Goal: Check status: Check status

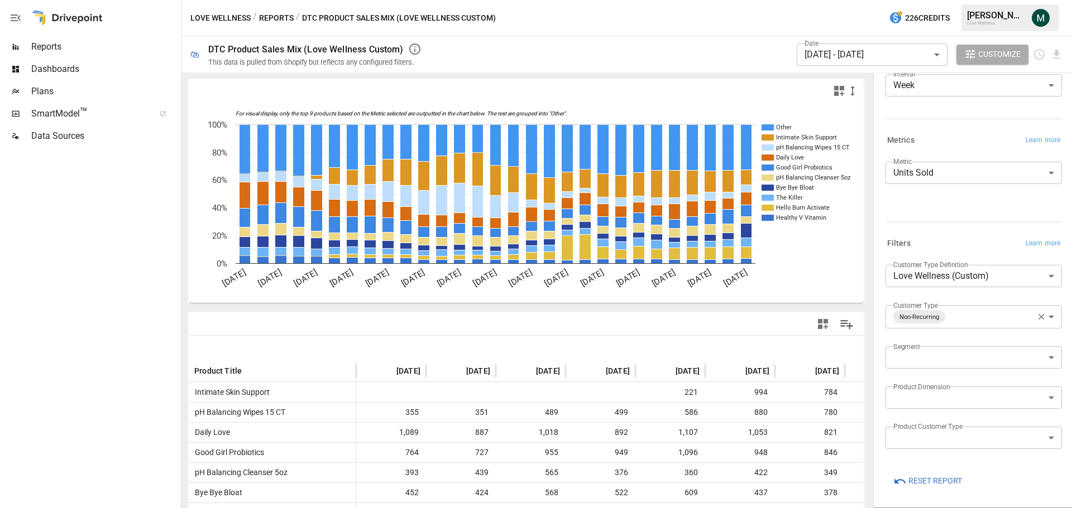
scroll to position [81, 0]
click at [981, 0] on body "Reports Dashboards Plans SmartModel ™ Data Sources Love Wellness / Reports / DT…" at bounding box center [536, 0] width 1072 height 0
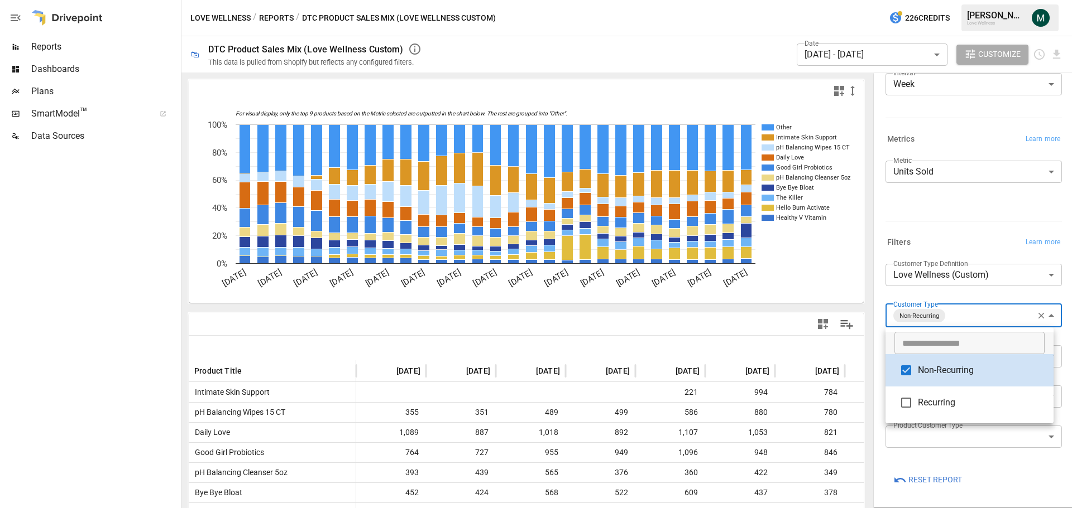
click at [762, 82] on div at bounding box center [536, 254] width 1072 height 508
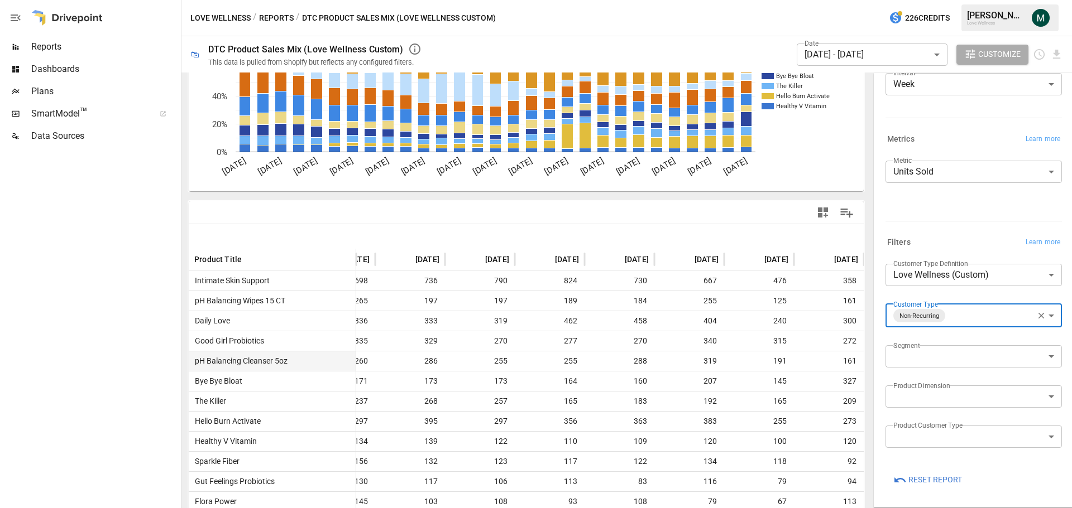
scroll to position [0, 1524]
click at [918, 0] on body "Reports Dashboards Plans SmartModel ™ Data Sources Love Wellness / Reports / DT…" at bounding box center [536, 0] width 1072 height 0
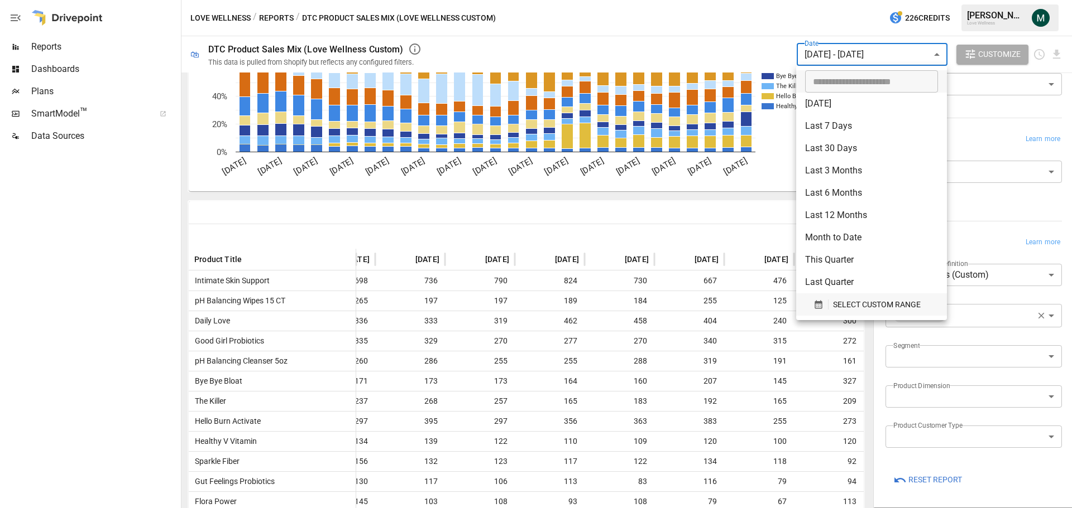
click at [866, 306] on span "SELECT CUSTOM RANGE" at bounding box center [877, 305] width 88 height 14
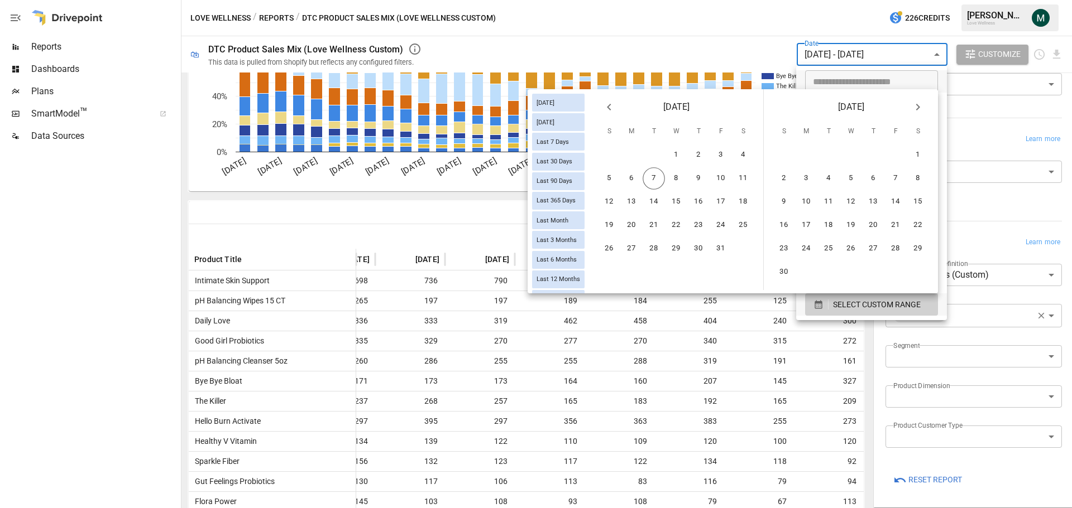
click at [610, 108] on icon "Previous month" at bounding box center [608, 106] width 13 height 13
click at [610, 107] on icon "Previous month" at bounding box center [608, 106] width 13 height 13
click at [614, 156] on button "1" at bounding box center [609, 155] width 22 height 22
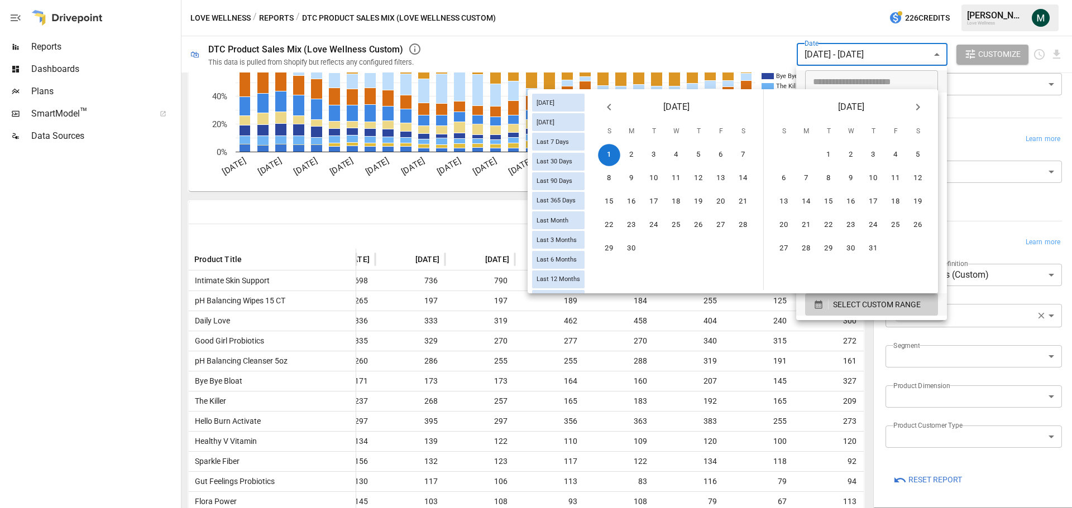
click at [923, 105] on icon "Next month" at bounding box center [917, 106] width 13 height 13
click at [656, 249] on button "30" at bounding box center [653, 249] width 22 height 22
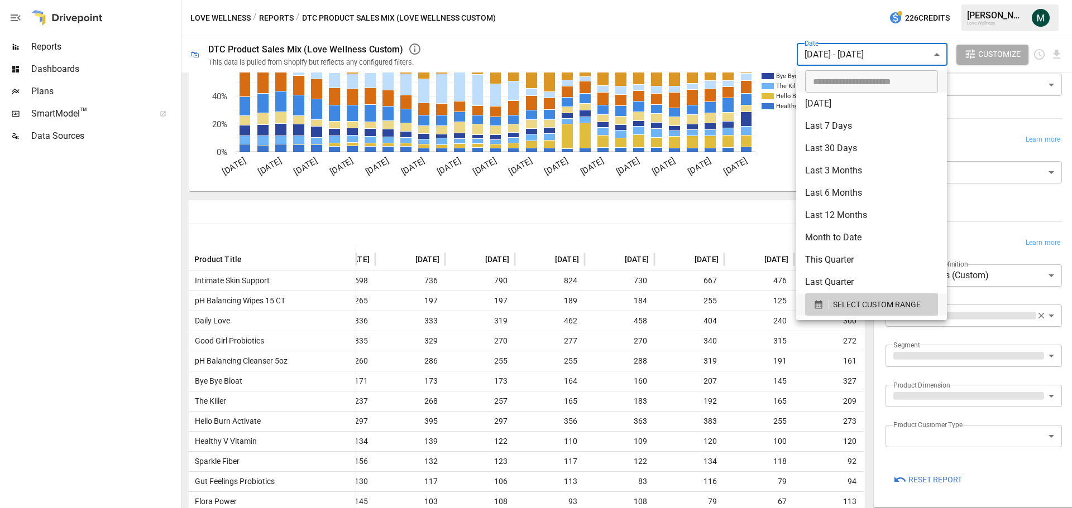
scroll to position [80, 0]
click at [701, 30] on div at bounding box center [536, 254] width 1072 height 508
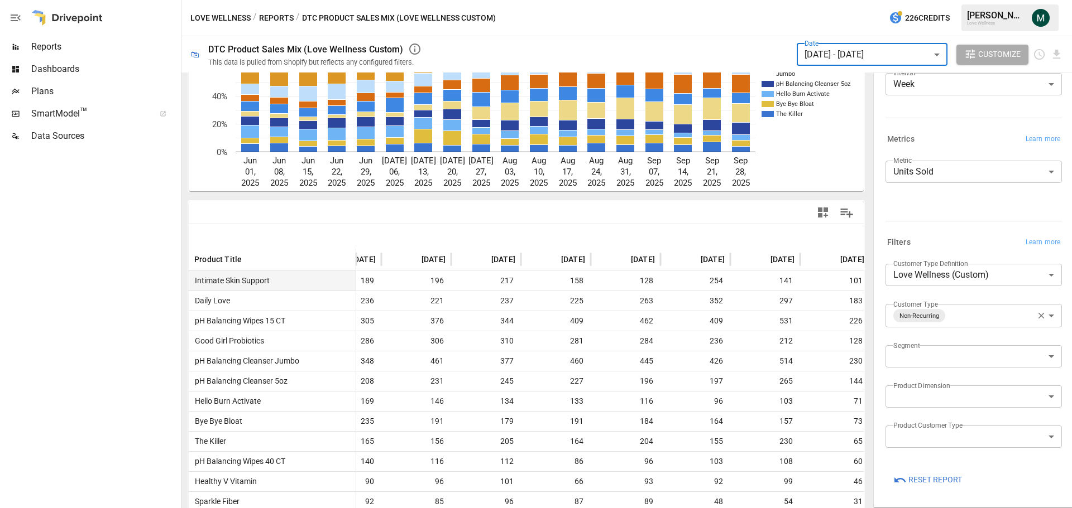
scroll to position [0, 741]
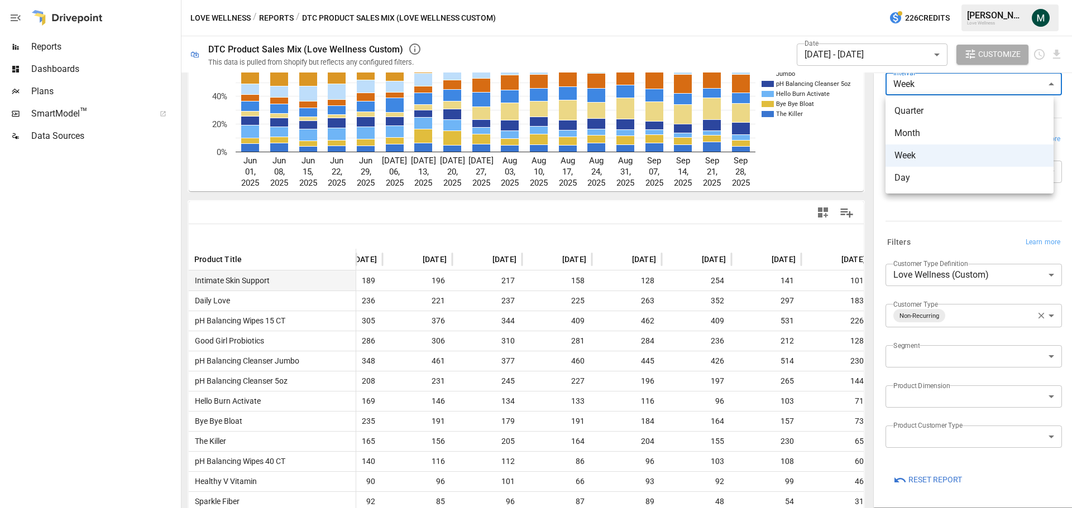
click at [931, 0] on body "Reports Dashboards Plans SmartModel ™ Data Sources Love Wellness / Reports / DT…" at bounding box center [536, 0] width 1072 height 0
click at [930, 135] on span "Month" at bounding box center [969, 133] width 150 height 13
type input "*****"
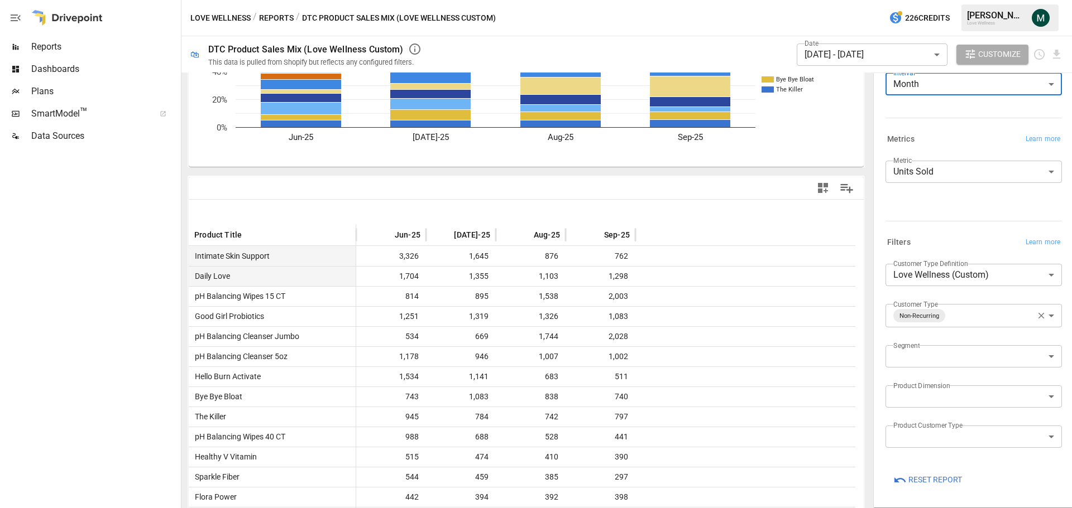
scroll to position [153, 0]
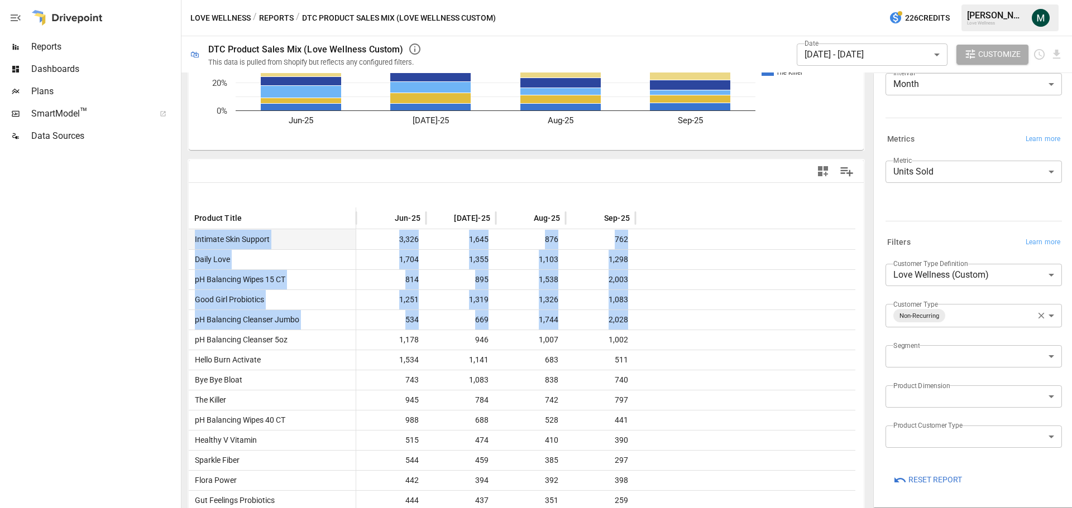
drag, startPoint x: 648, startPoint y: 317, endPoint x: 183, endPoint y: 329, distance: 465.1
click at [183, 329] on div "For visual display, only the top 9 products based on the Metric selected are ou…" at bounding box center [525, 291] width 689 height 436
click at [678, 324] on div at bounding box center [745, 320] width 220 height 20
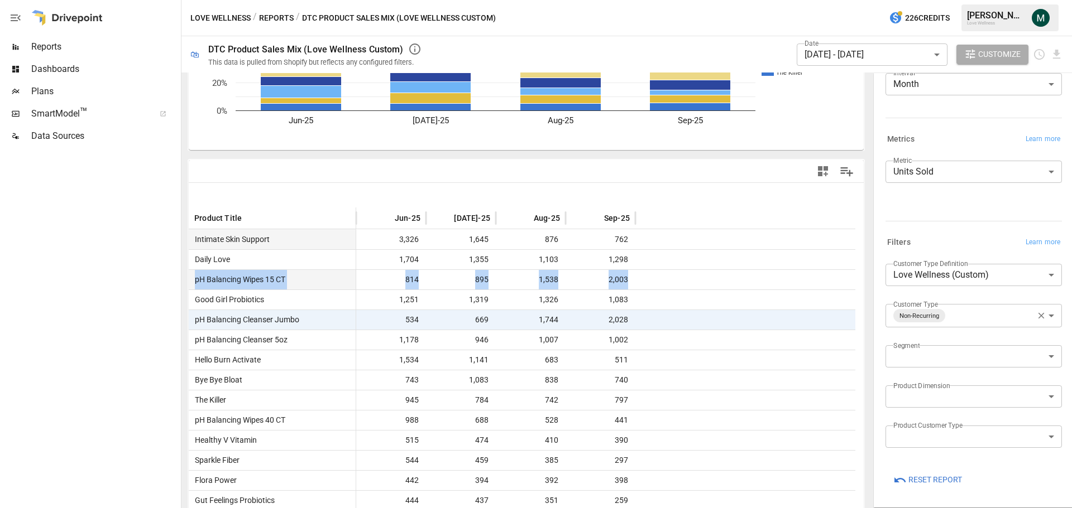
drag, startPoint x: 654, startPoint y: 282, endPoint x: 190, endPoint y: 284, distance: 463.3
click at [190, 284] on div "pH Balancing Wipes 15 CT 814 895 1,538 2,003" at bounding box center [522, 280] width 666 height 20
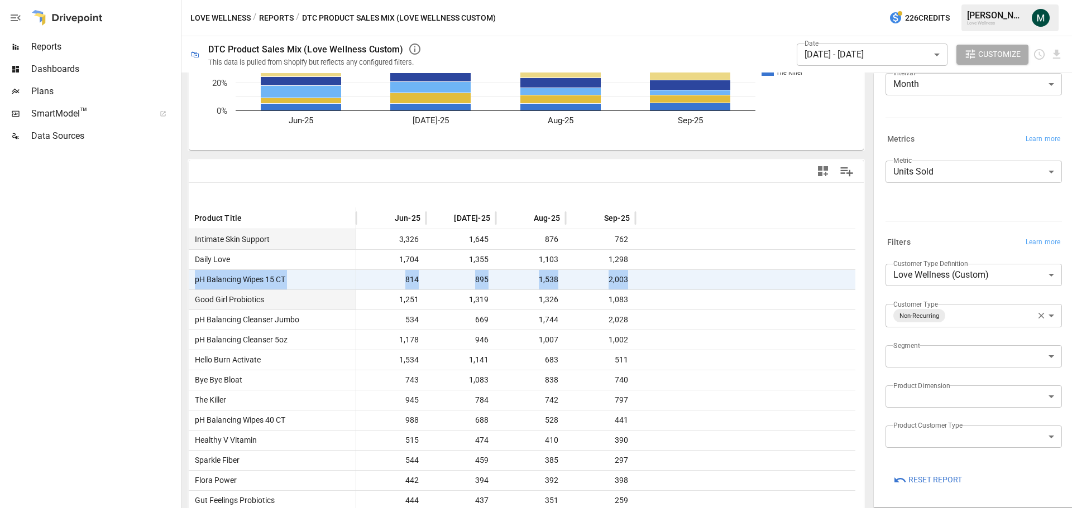
scroll to position [209, 0]
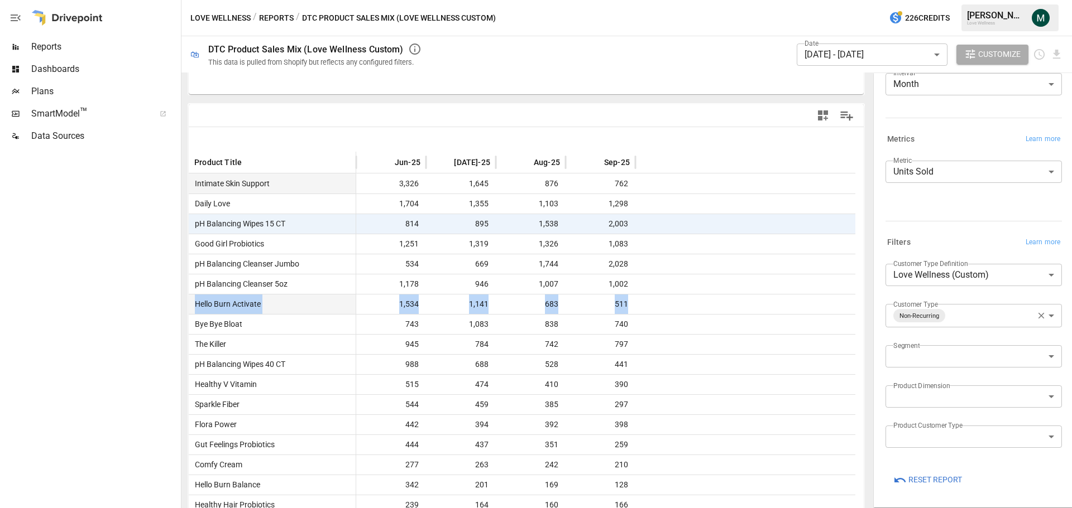
drag, startPoint x: 651, startPoint y: 305, endPoint x: 196, endPoint y: 309, distance: 454.9
click at [196, 309] on div "Hello Burn Activate 1,534 1,141 683 511" at bounding box center [522, 304] width 666 height 20
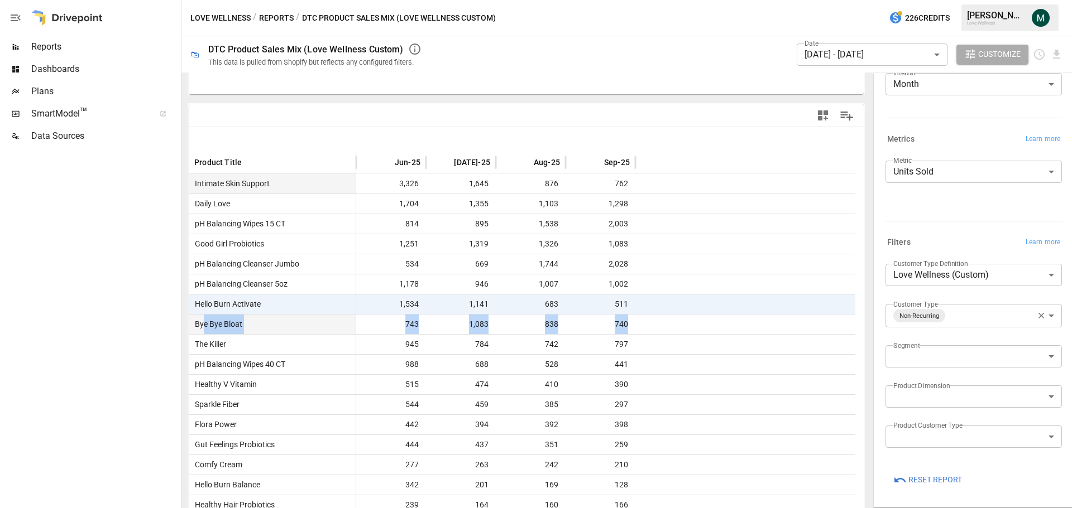
drag, startPoint x: 664, startPoint y: 330, endPoint x: 578, endPoint y: 374, distance: 96.1
click at [204, 325] on div "Bye Bye Bloat 743 1,083 838 740" at bounding box center [522, 324] width 666 height 20
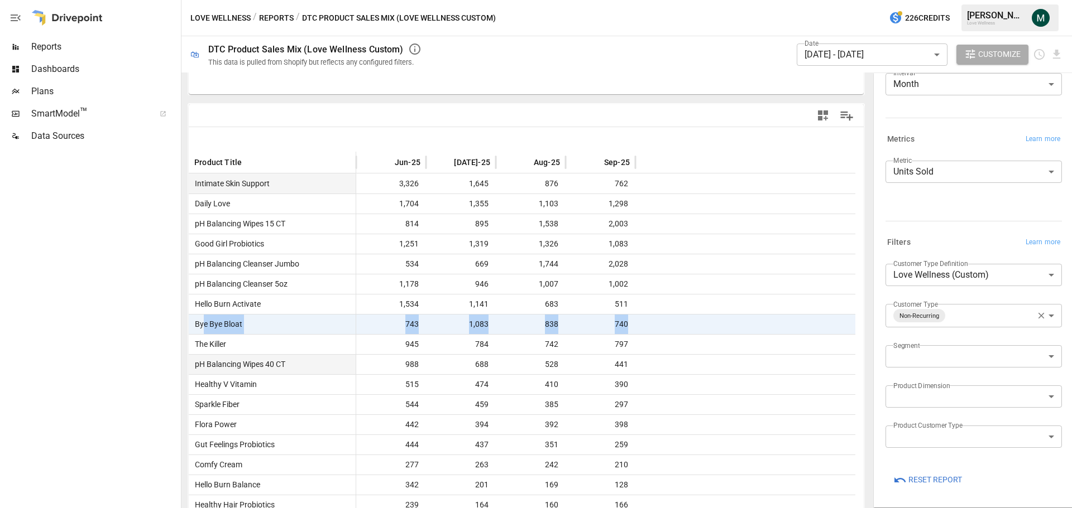
scroll to position [265, 0]
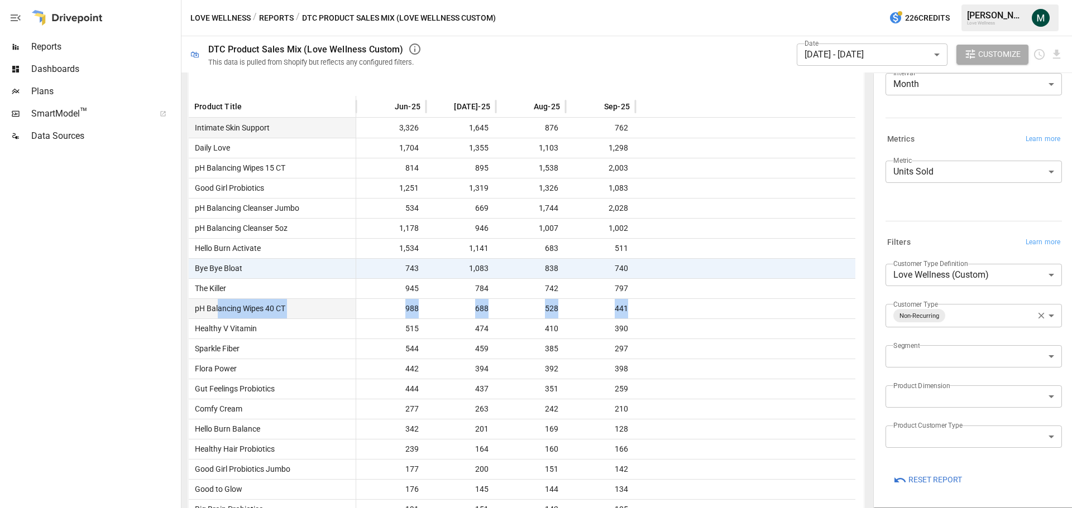
drag, startPoint x: 624, startPoint y: 309, endPoint x: 219, endPoint y: 308, distance: 404.7
click at [219, 308] on div "pH Balancing Wipes 40 CT 988 688 528 441" at bounding box center [522, 309] width 666 height 20
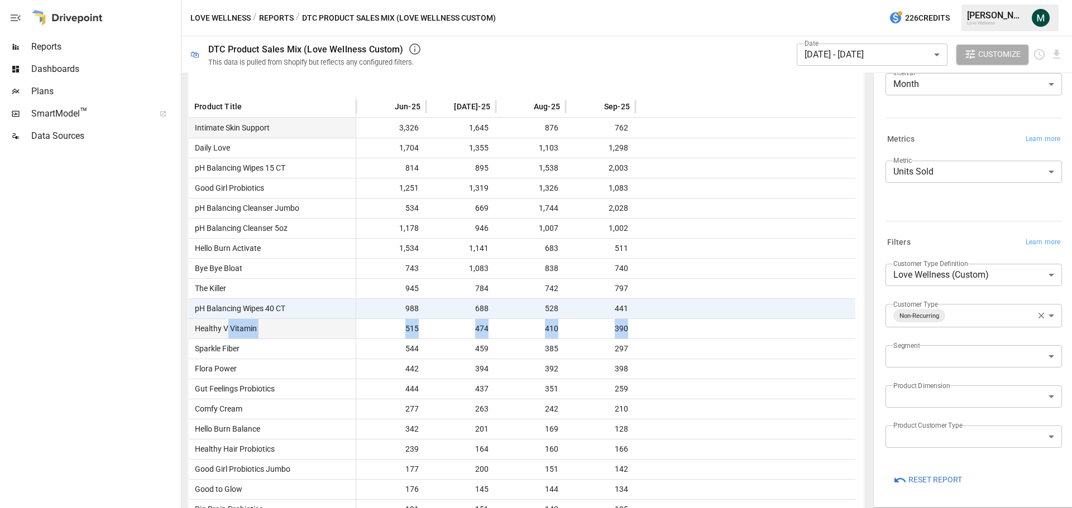
drag, startPoint x: 646, startPoint y: 332, endPoint x: 226, endPoint y: 331, distance: 419.7
click at [226, 331] on div "Healthy V Vitamin 515 474 410 390" at bounding box center [522, 329] width 666 height 20
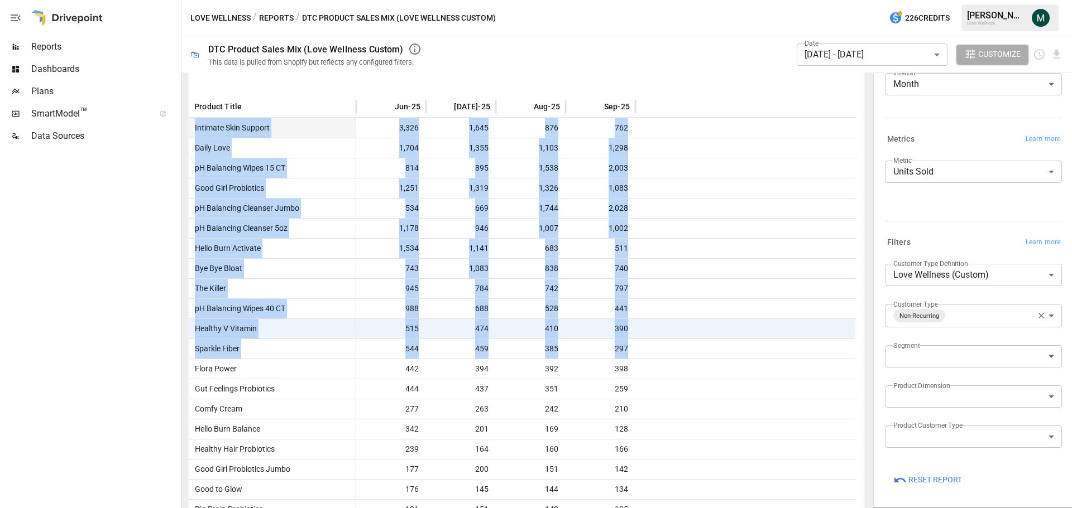
drag, startPoint x: 711, startPoint y: 357, endPoint x: 185, endPoint y: 345, distance: 525.4
click at [185, 345] on div "For visual display, only the top 9 products based on the Metric selected are ou…" at bounding box center [525, 291] width 689 height 436
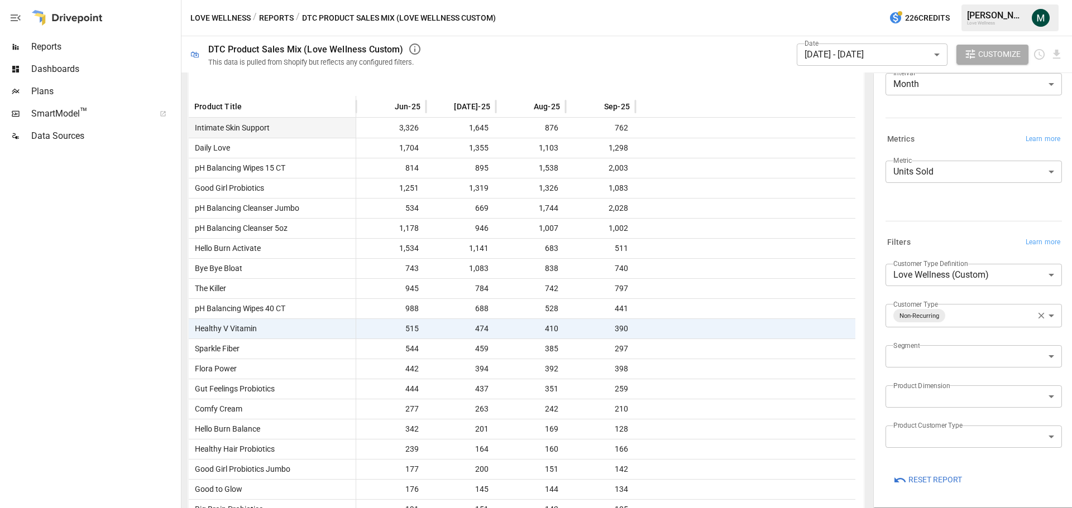
click at [185, 345] on div "For visual display, only the top 9 products based on the Metric selected are ou…" at bounding box center [525, 291] width 689 height 436
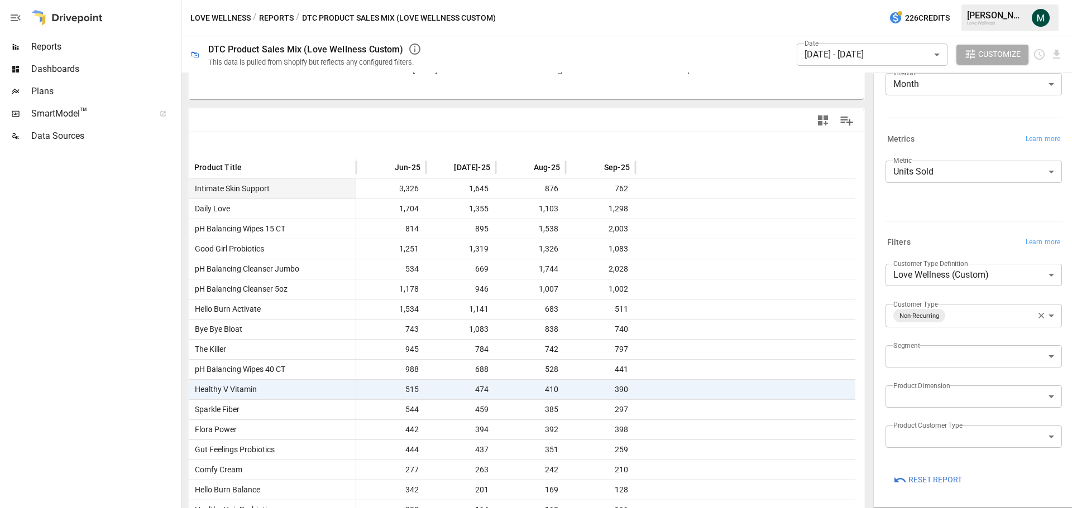
scroll to position [178, 0]
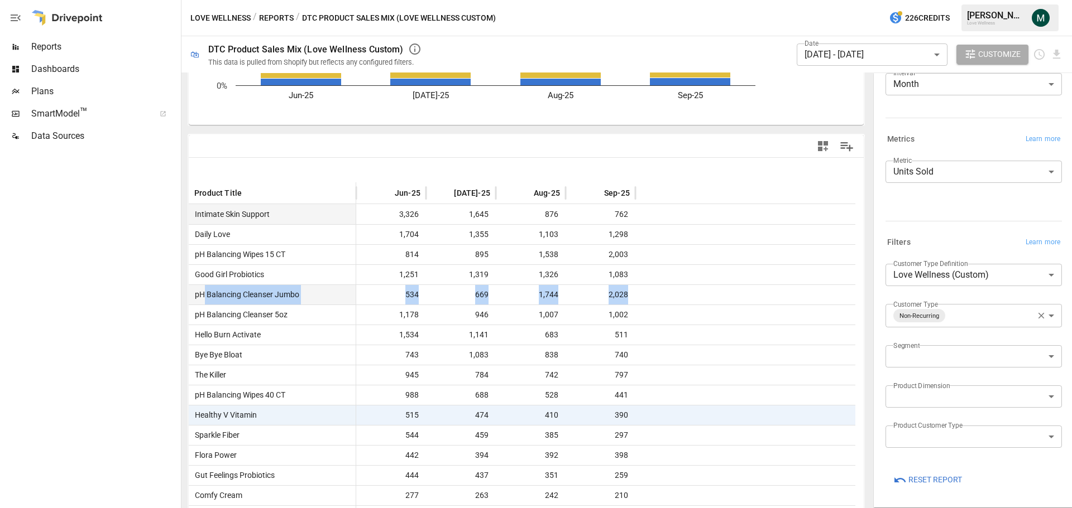
drag, startPoint x: 634, startPoint y: 292, endPoint x: 204, endPoint y: 294, distance: 430.3
click at [204, 294] on div "pH Balancing Cleanser Jumbo 534 669 1,744 2,028" at bounding box center [522, 295] width 666 height 20
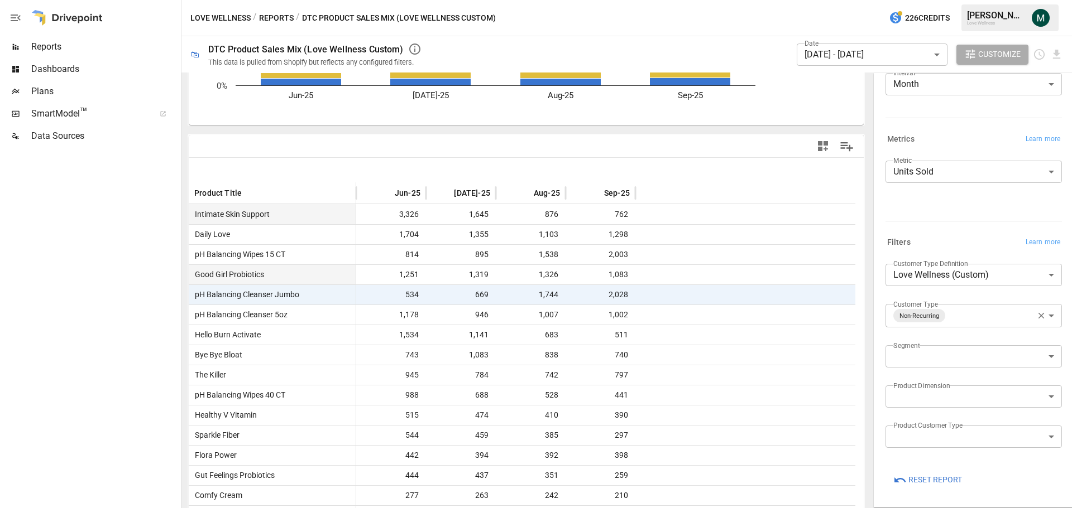
drag, startPoint x: 673, startPoint y: 293, endPoint x: 701, endPoint y: 267, distance: 38.3
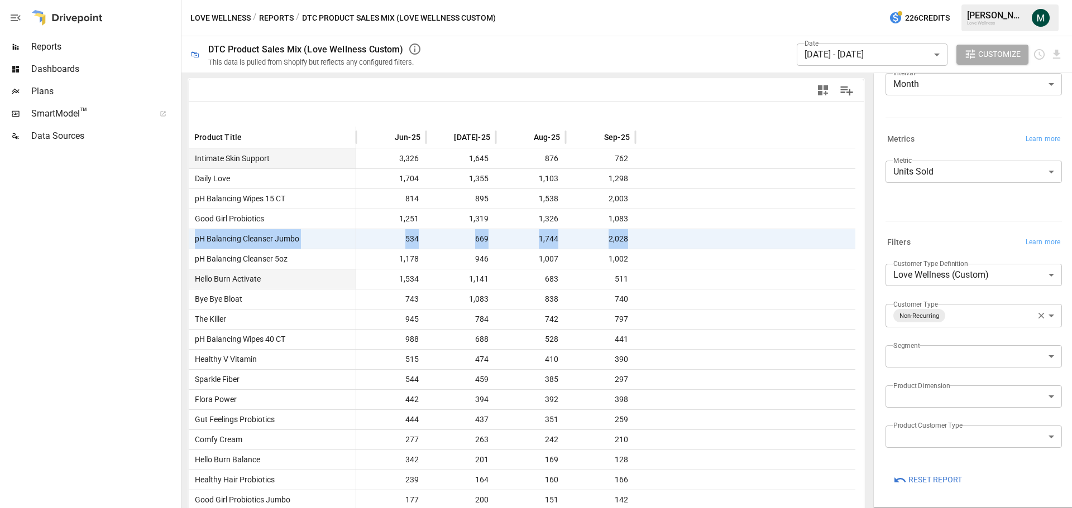
scroll to position [290, 0]
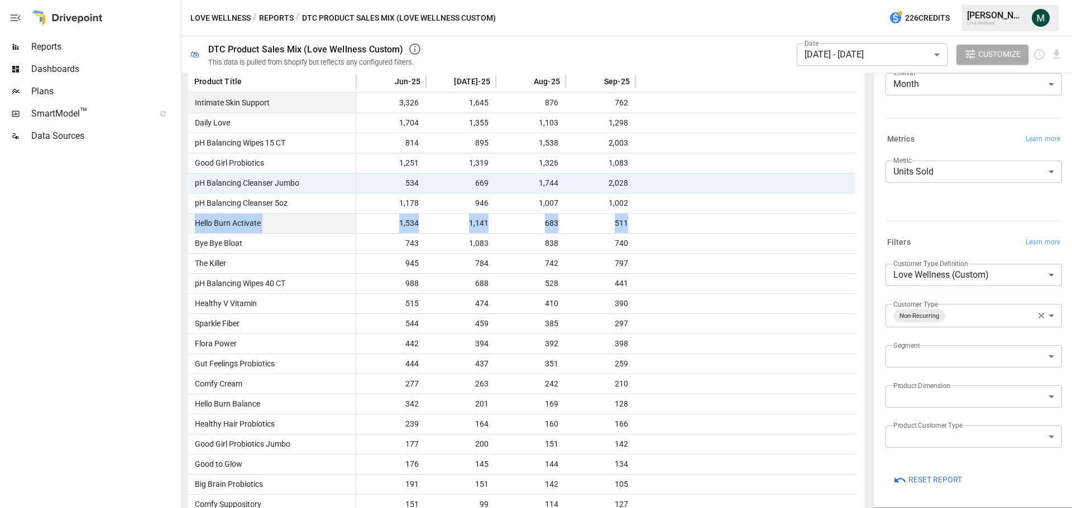
drag, startPoint x: 635, startPoint y: 223, endPoint x: 195, endPoint y: 227, distance: 440.4
click at [195, 227] on div "Hello Burn Activate 1,534 1,141 683 511" at bounding box center [522, 223] width 666 height 20
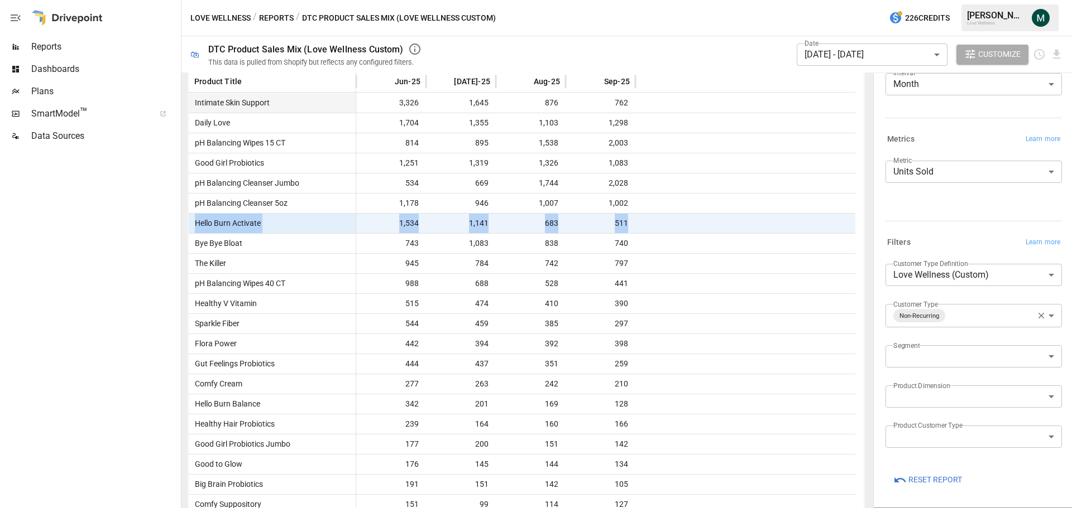
scroll to position [234, 0]
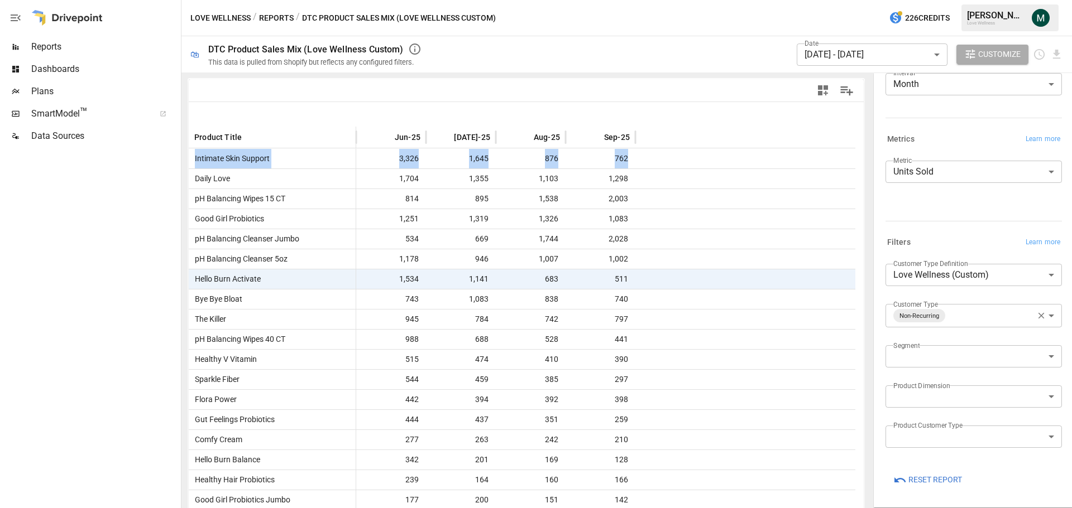
drag, startPoint x: 656, startPoint y: 159, endPoint x: 183, endPoint y: 161, distance: 472.8
click at [183, 161] on div "For visual display, only the top 9 products based on the Metric selected are ou…" at bounding box center [525, 291] width 689 height 436
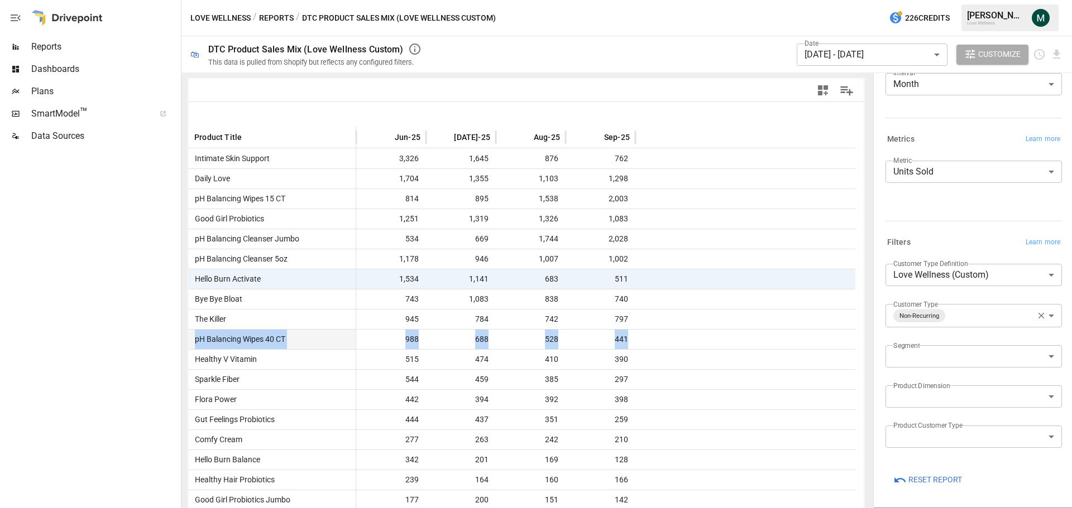
drag, startPoint x: 640, startPoint y: 334, endPoint x: 191, endPoint y: 340, distance: 449.4
click at [191, 340] on div "pH Balancing Wipes 40 CT 988 688 528 441" at bounding box center [522, 339] width 666 height 20
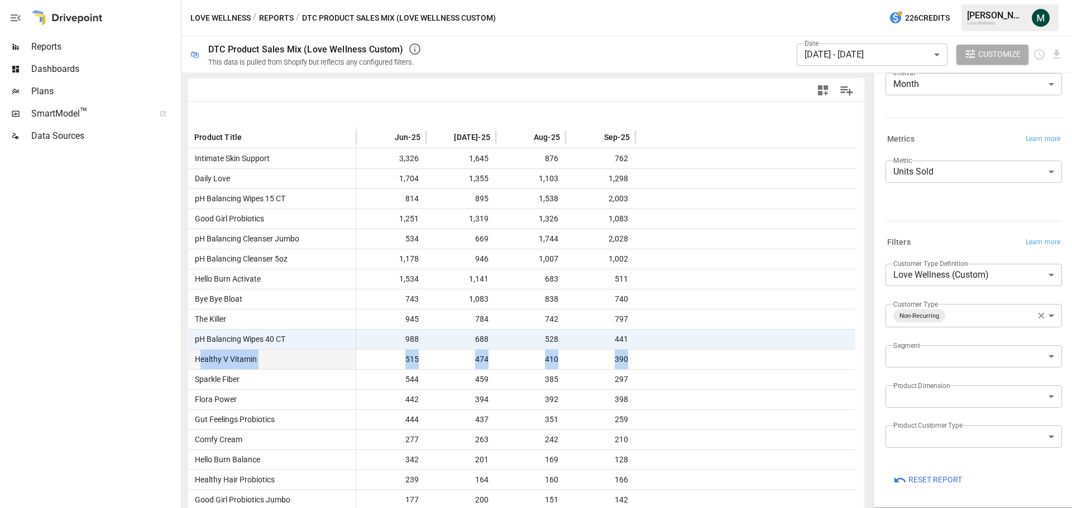
drag, startPoint x: 201, startPoint y: 360, endPoint x: 670, endPoint y: 362, distance: 469.4
click at [670, 362] on div "Healthy V Vitamin 515 474 410 390" at bounding box center [522, 359] width 666 height 20
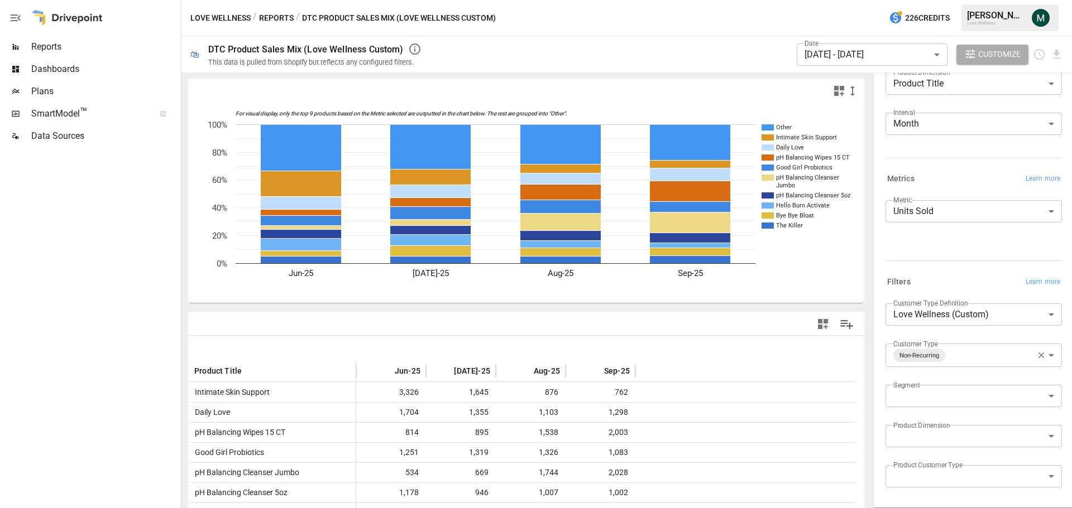
scroll to position [81, 0]
